Goal: Communication & Community: Answer question/provide support

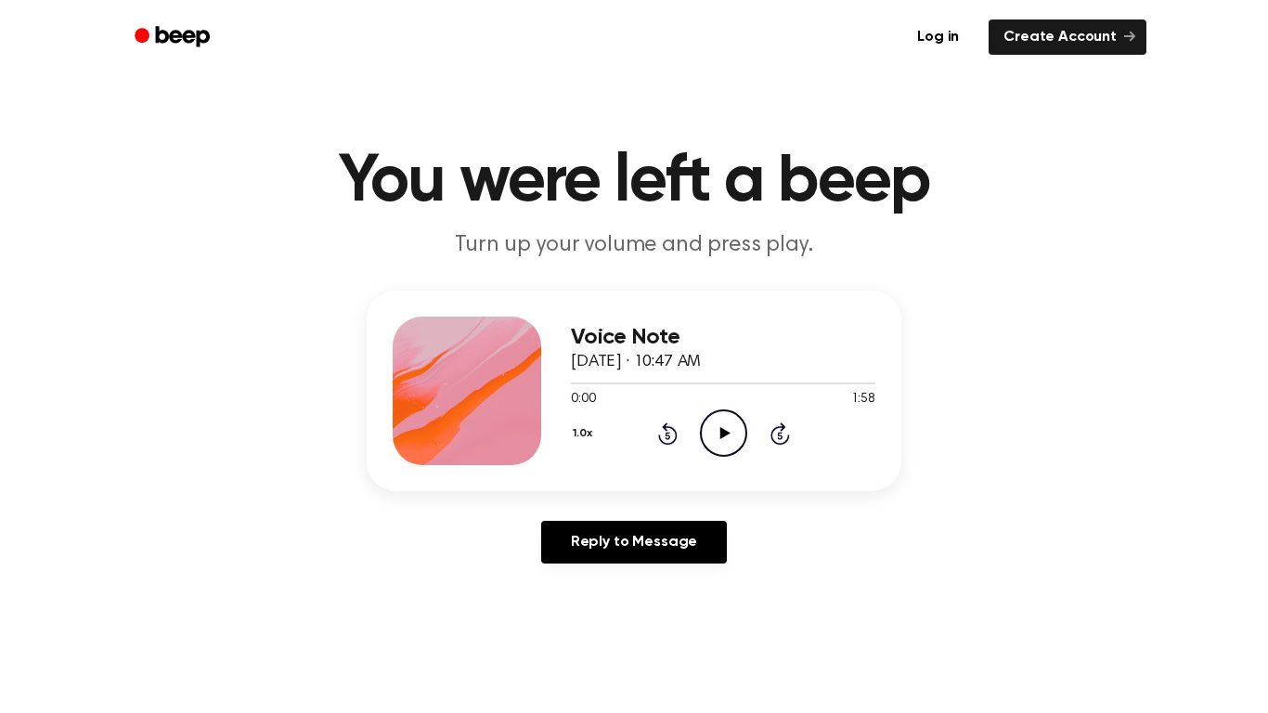
click at [725, 424] on icon "Play Audio" at bounding box center [723, 432] width 47 height 47
click at [662, 436] on icon "Rewind 5 seconds" at bounding box center [667, 433] width 20 height 24
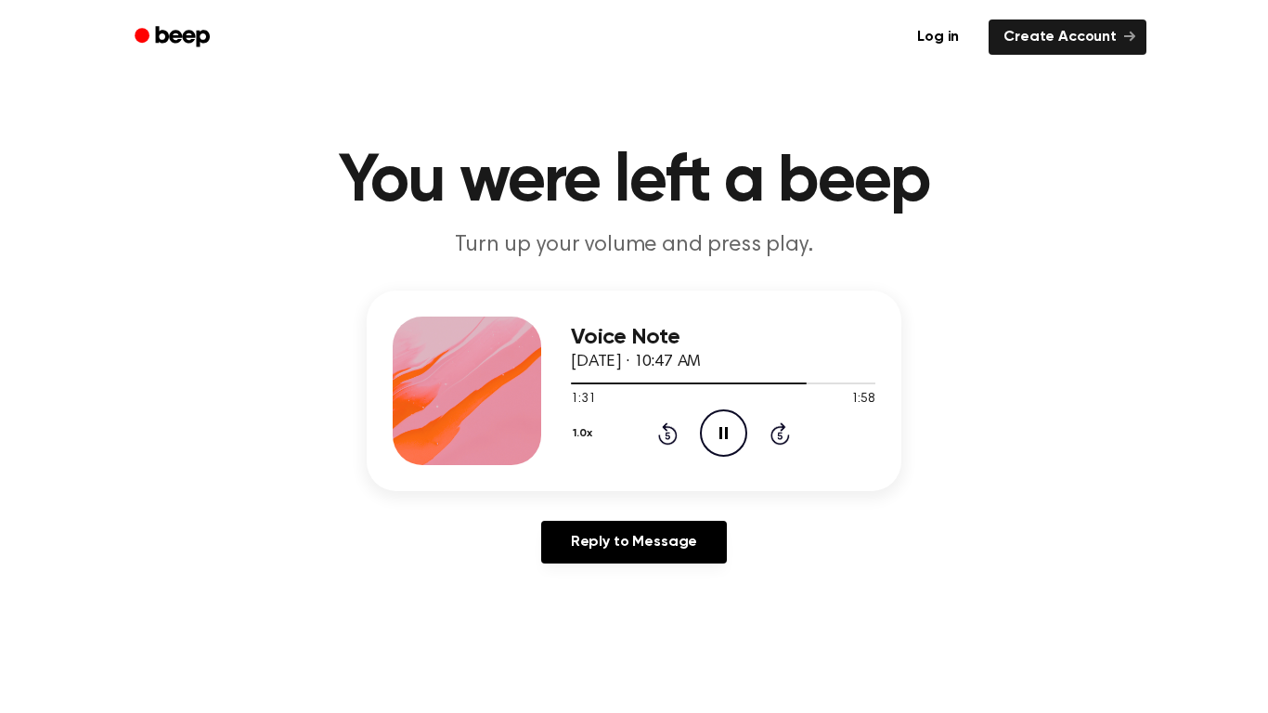
click at [662, 436] on icon "Rewind 5 seconds" at bounding box center [667, 433] width 20 height 24
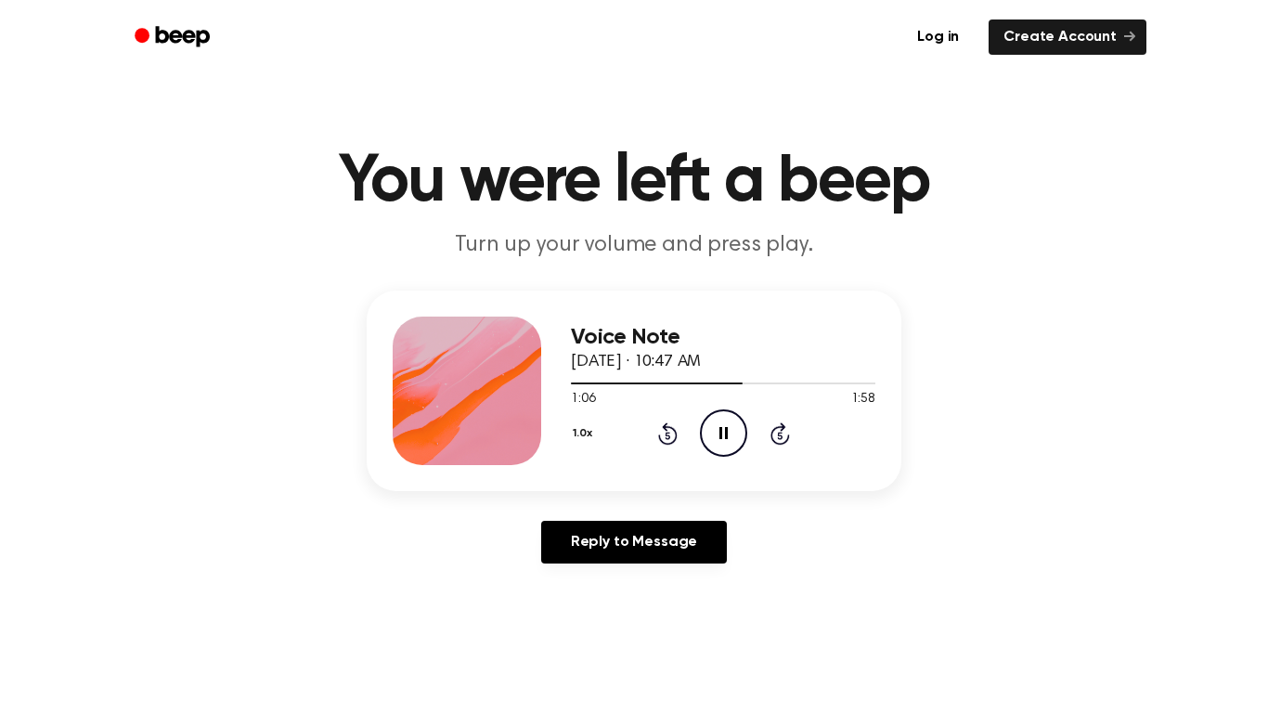
click at [662, 436] on icon "Rewind 5 seconds" at bounding box center [667, 433] width 20 height 24
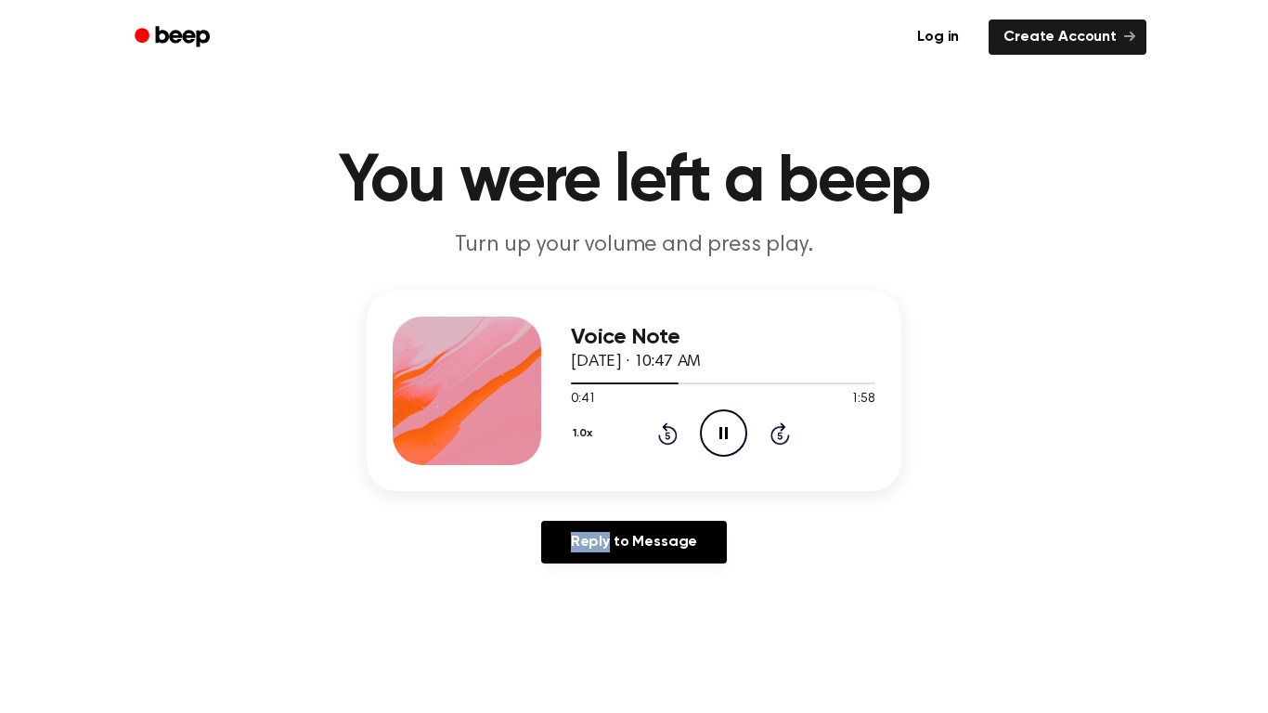
click at [662, 436] on icon "Rewind 5 seconds" at bounding box center [667, 433] width 20 height 24
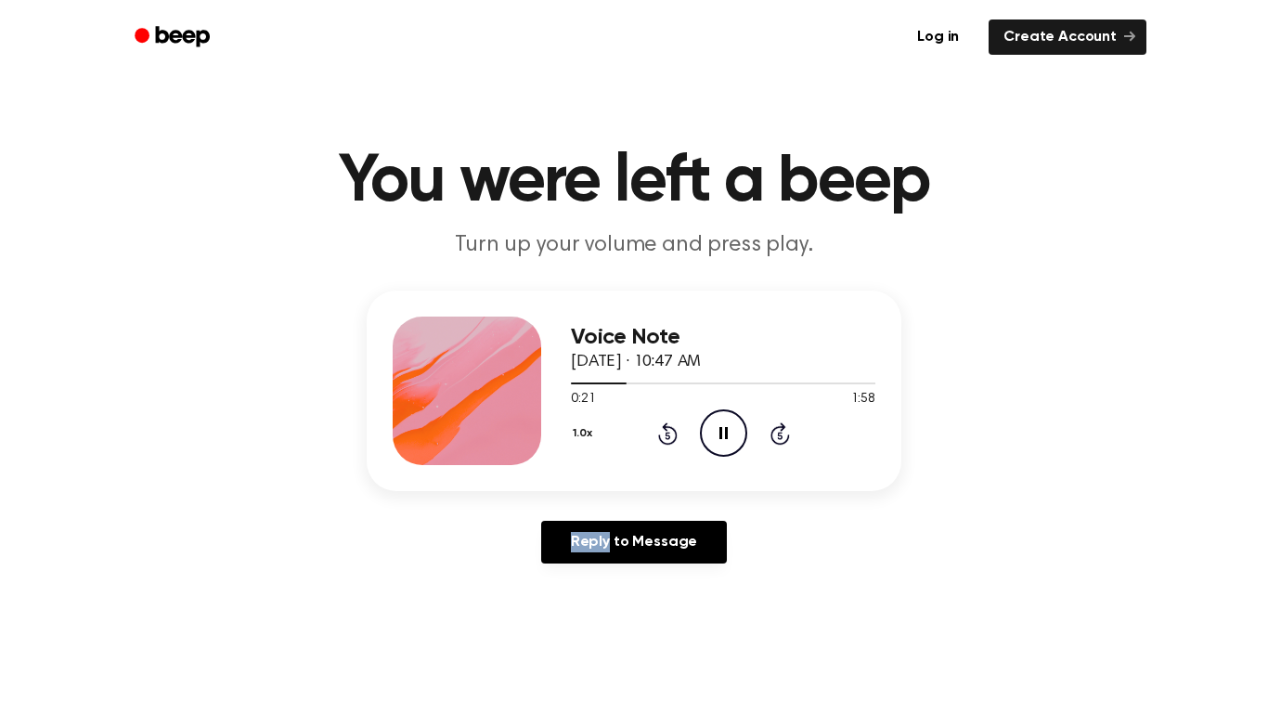
click at [662, 436] on icon "Rewind 5 seconds" at bounding box center [667, 433] width 20 height 24
click at [666, 535] on link "Reply to Message" at bounding box center [634, 542] width 186 height 43
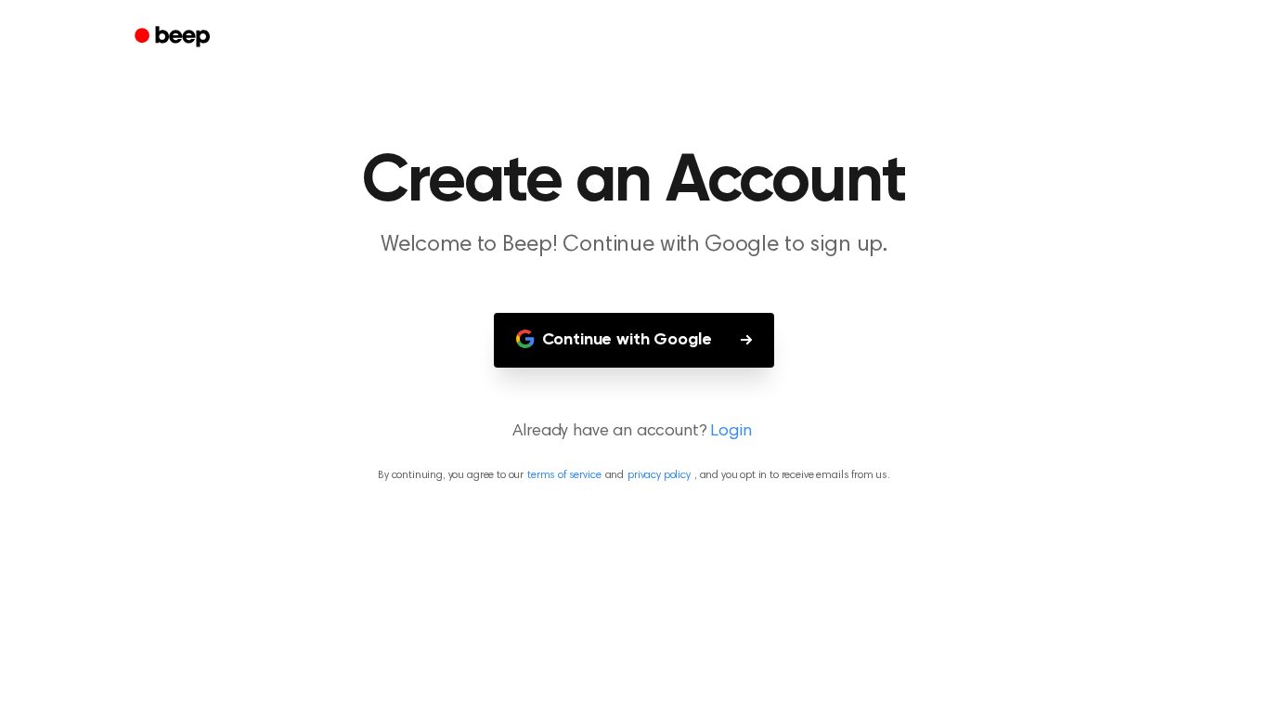
click at [551, 350] on button "Continue with Google" at bounding box center [634, 340] width 281 height 55
click at [537, 350] on button "Continue with Google" at bounding box center [634, 340] width 281 height 55
click at [732, 341] on button "Continue with Google" at bounding box center [634, 340] width 281 height 55
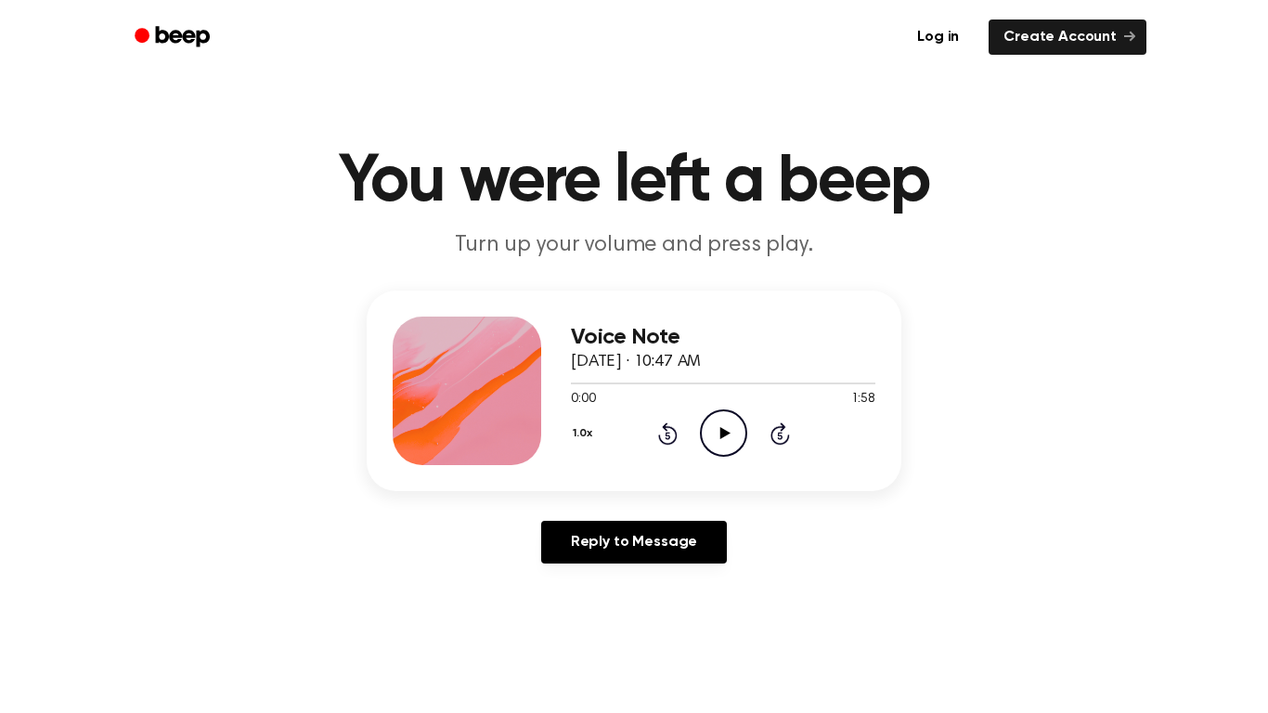
click at [722, 437] on icon at bounding box center [724, 433] width 10 height 12
click at [719, 420] on icon "Pause Audio" at bounding box center [723, 432] width 47 height 47
